Goal: Task Accomplishment & Management: Manage account settings

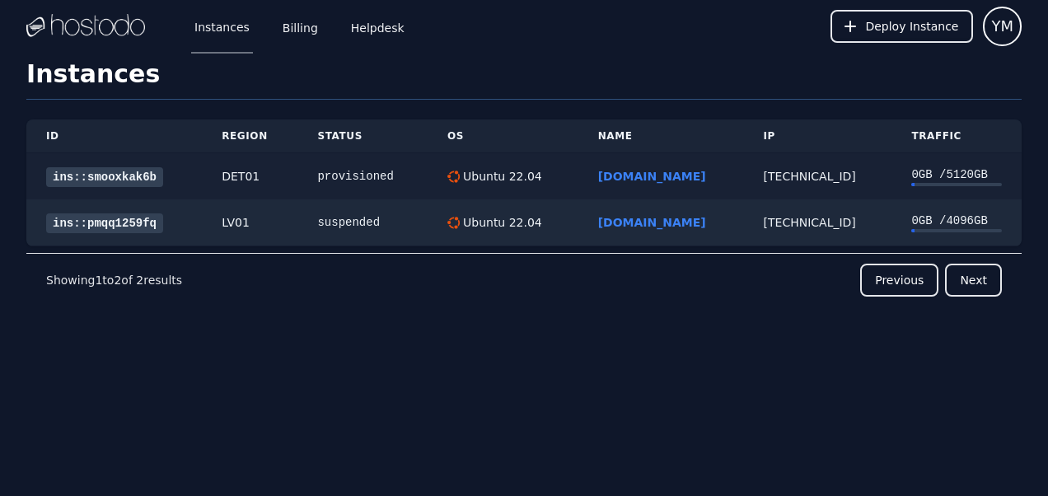
click at [112, 173] on link "ins::smooxkak6b" at bounding box center [104, 177] width 117 height 20
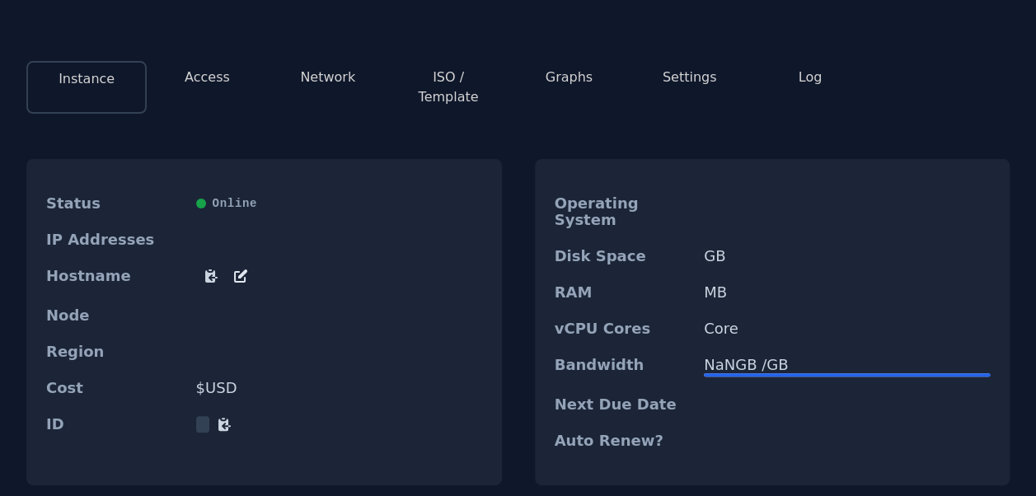
scroll to position [52, 0]
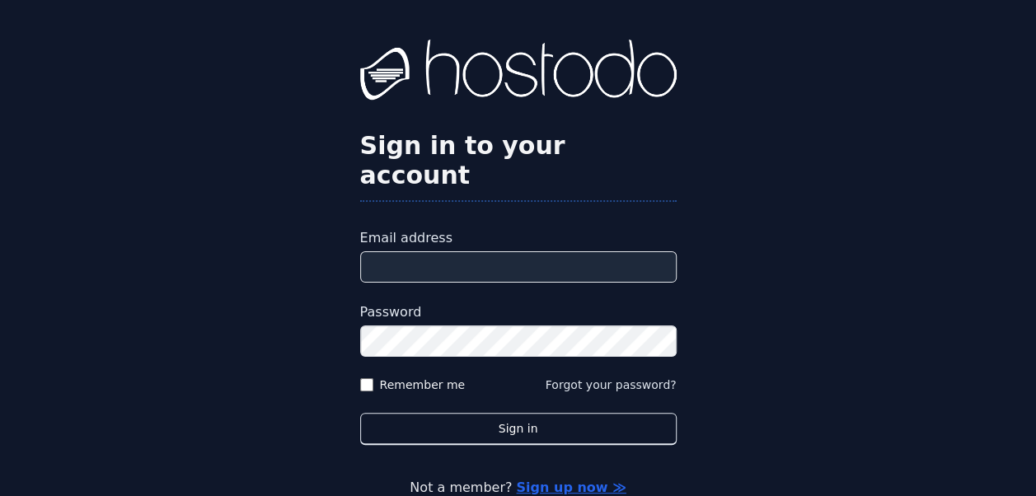
type input "**********"
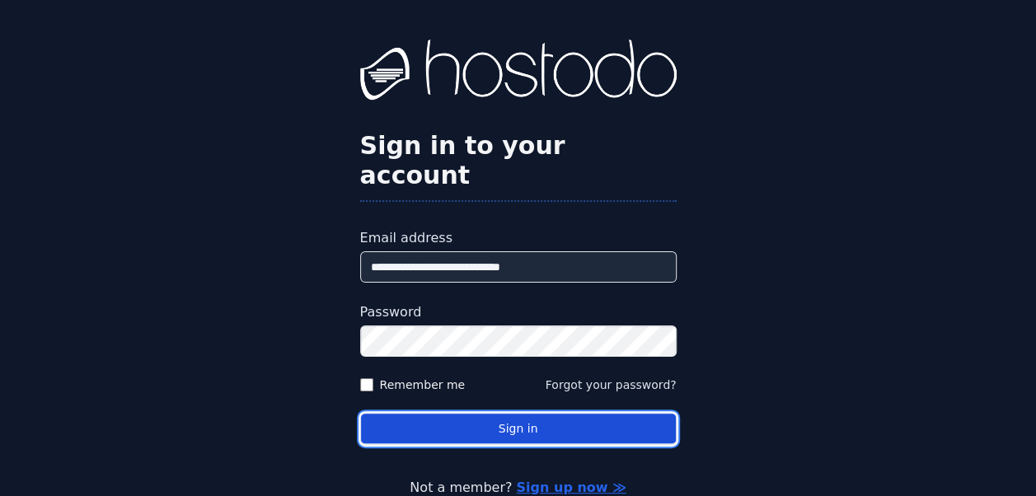
click at [503, 413] on button "Sign in" at bounding box center [518, 429] width 316 height 32
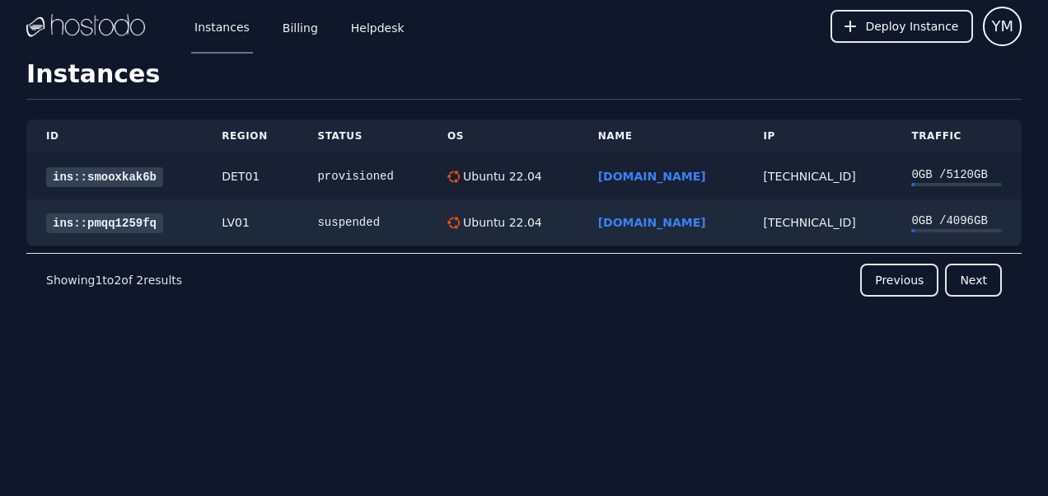
click at [105, 178] on link "ins::smooxkak6b" at bounding box center [104, 177] width 117 height 20
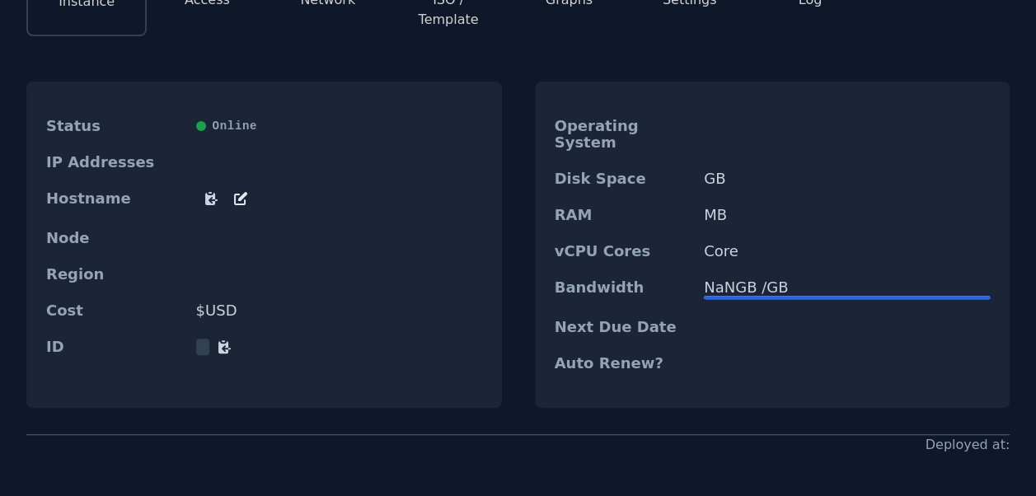
scroll to position [167, 0]
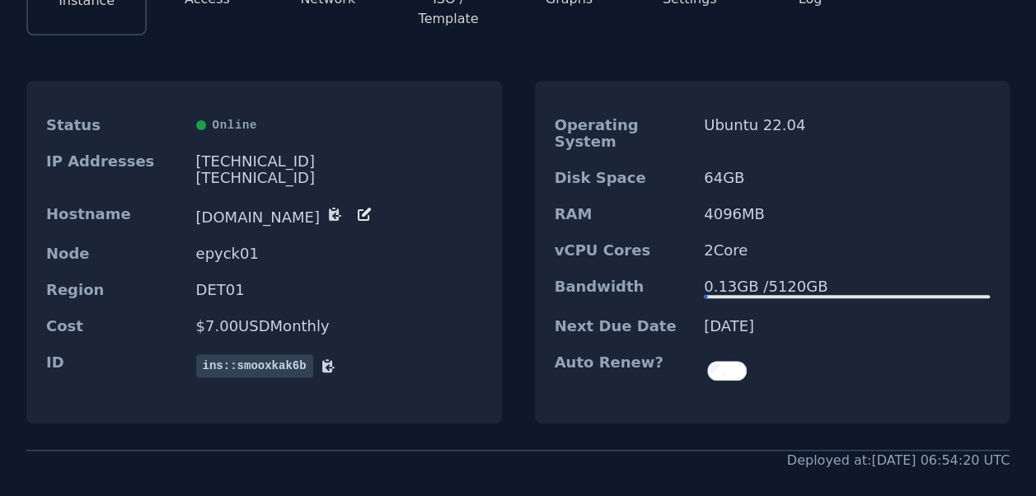
click at [333, 206] on icon at bounding box center [334, 214] width 16 height 16
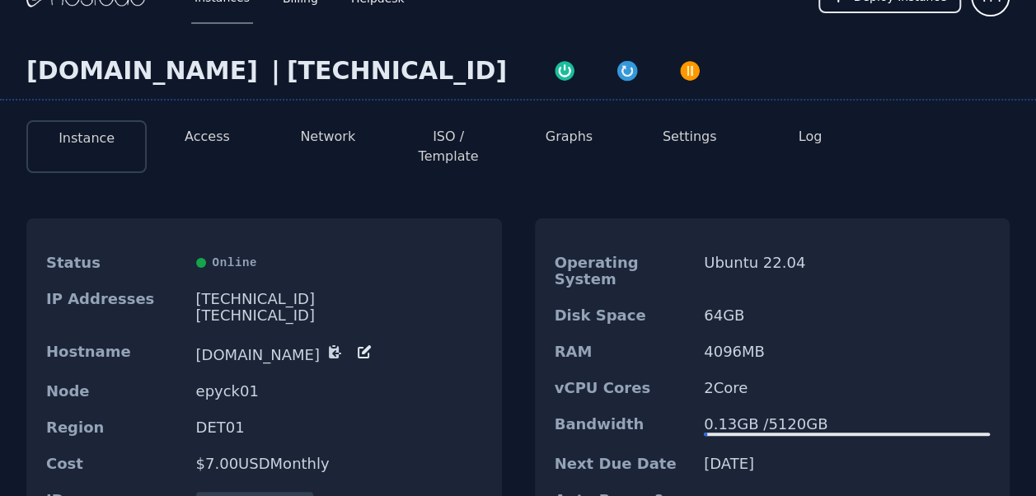
scroll to position [0, 0]
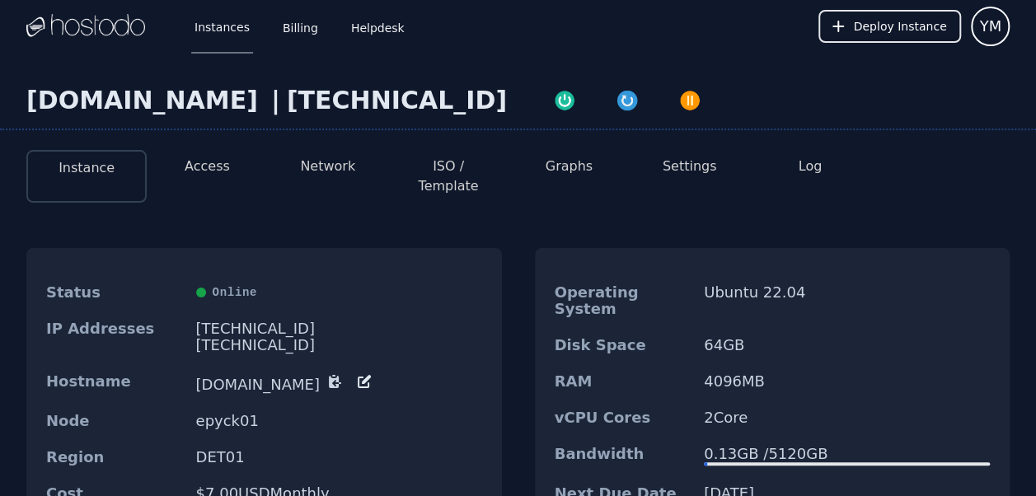
click at [691, 169] on button "Settings" at bounding box center [690, 167] width 54 height 20
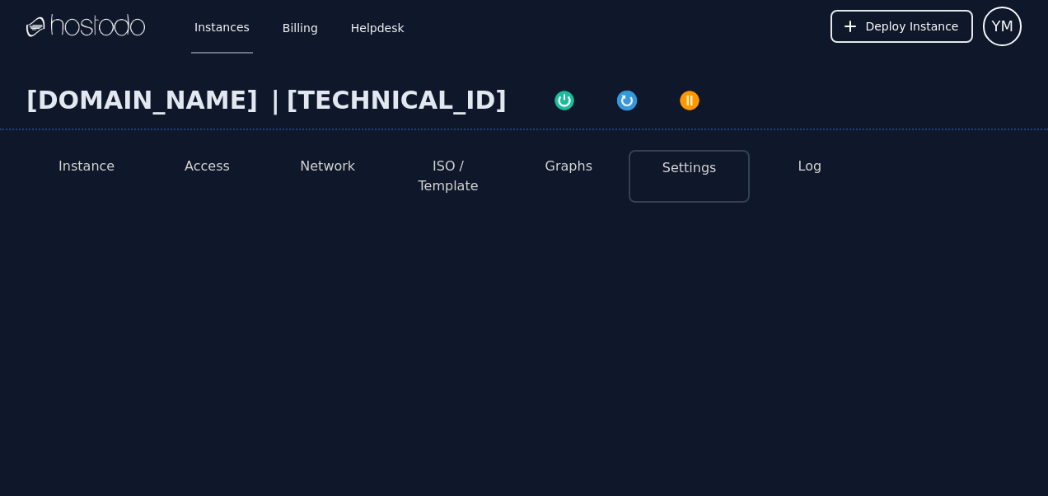
select select "***"
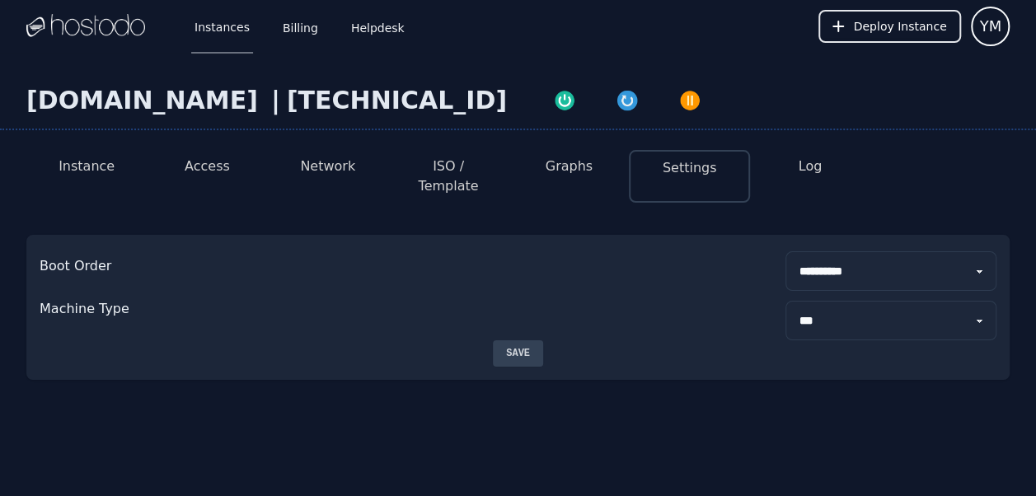
scroll to position [32, 0]
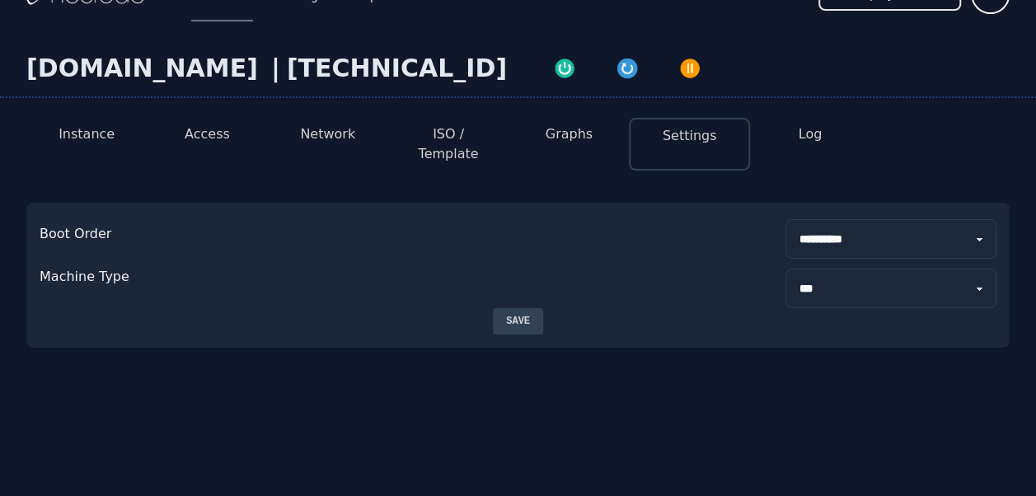
click at [449, 145] on li "ISO / Template" at bounding box center [448, 144] width 120 height 53
click at [435, 130] on button "ISO / Template" at bounding box center [448, 144] width 94 height 40
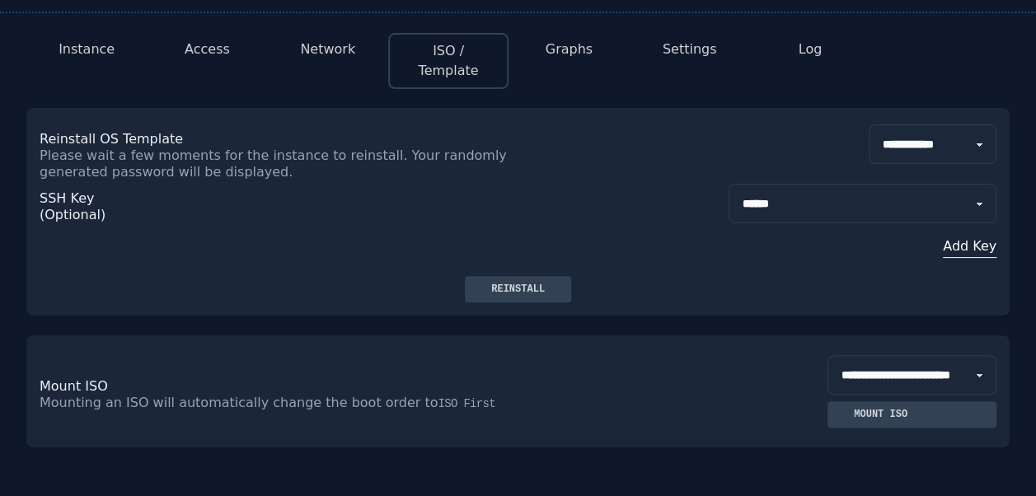
scroll to position [115, 0]
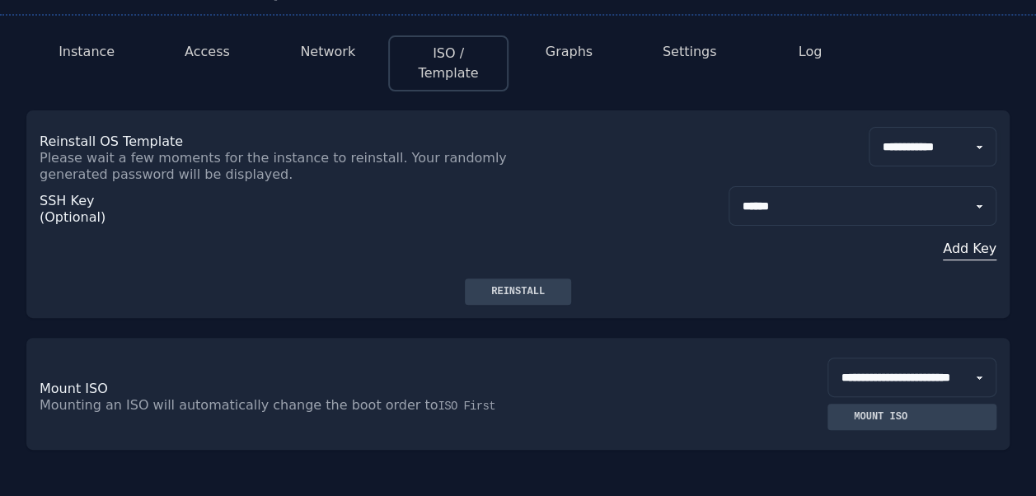
click at [956, 129] on select "**********" at bounding box center [933, 147] width 128 height 40
select select "**"
click at [869, 127] on select "**********" at bounding box center [933, 147] width 128 height 40
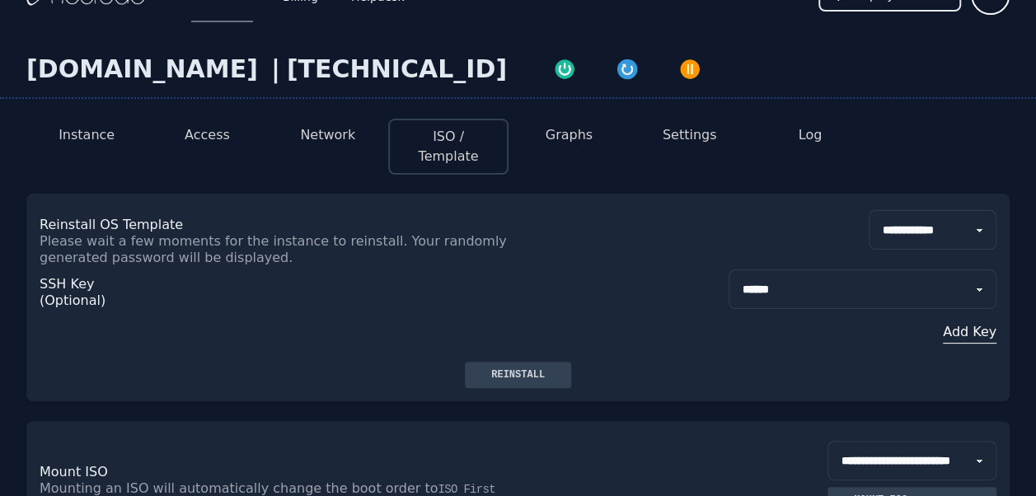
scroll to position [27, 0]
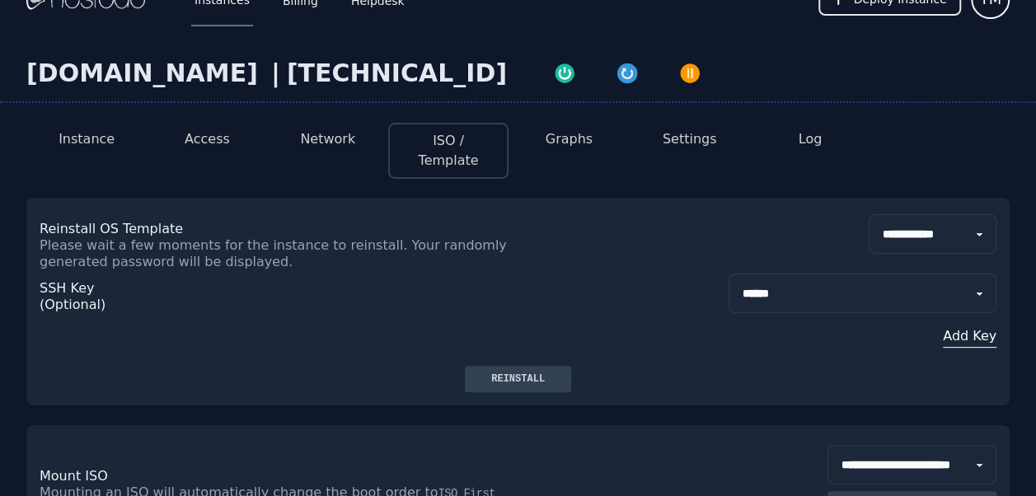
click at [513, 372] on div "Reinstall" at bounding box center [518, 378] width 80 height 13
click at [213, 139] on button "Access" at bounding box center [207, 139] width 45 height 20
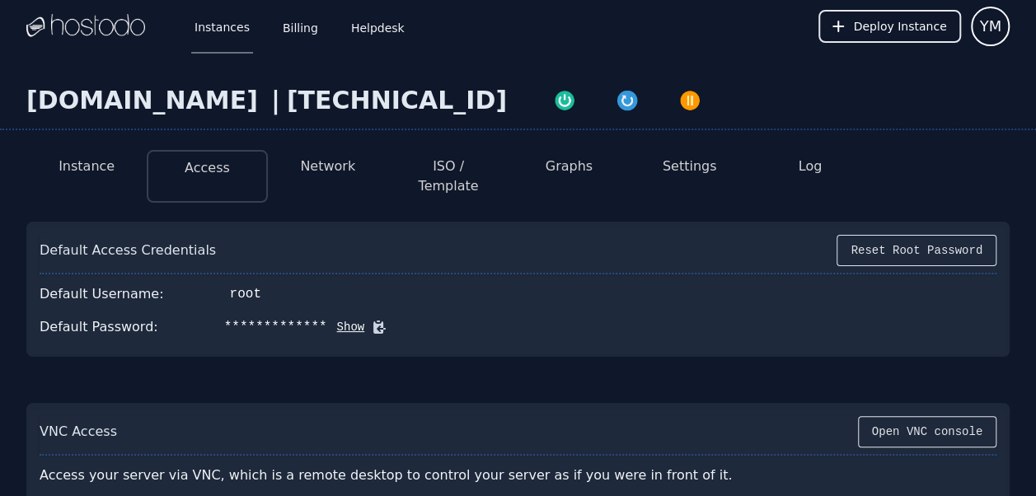
click at [202, 137] on div "Instance Access Network ISO / Template Graphs Settings Log" at bounding box center [517, 169] width 983 height 65
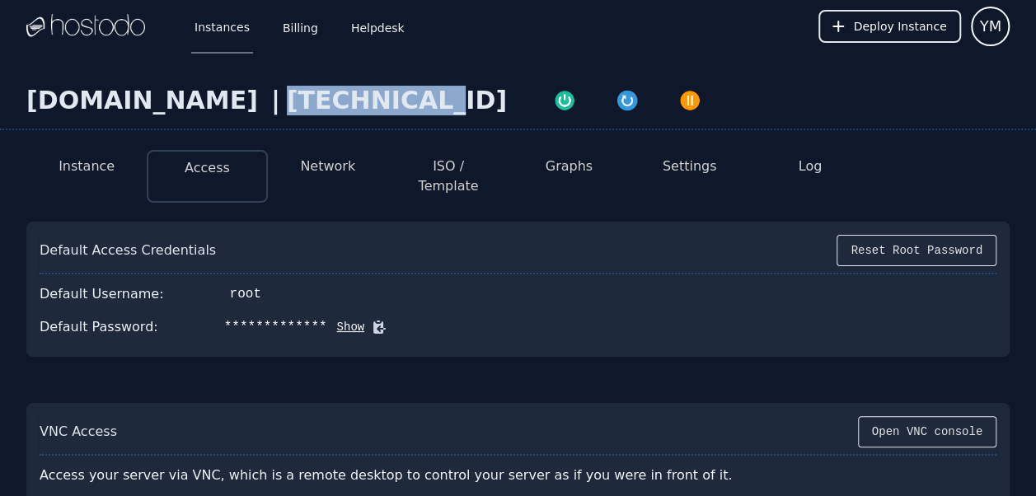
drag, startPoint x: 407, startPoint y: 105, endPoint x: 277, endPoint y: 104, distance: 130.2
click at [287, 104] on div "[TECHNICAL_ID]" at bounding box center [397, 101] width 220 height 30
copy div "[TECHNICAL_ID]"
click at [327, 319] on button "Show" at bounding box center [346, 327] width 38 height 16
click at [397, 321] on icon at bounding box center [403, 327] width 12 height 12
